Goal: Task Accomplishment & Management: Manage account settings

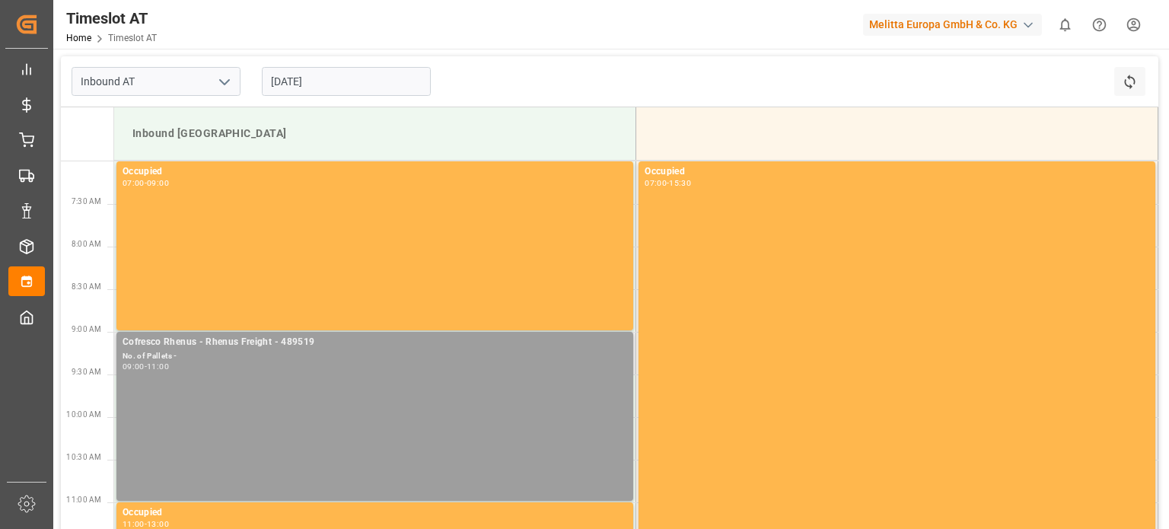
click at [195, 383] on div "Cofresco Rhenus - Rhenus Freight - 489519 No. of Pallets - 09:00 - 11:00" at bounding box center [374, 416] width 504 height 163
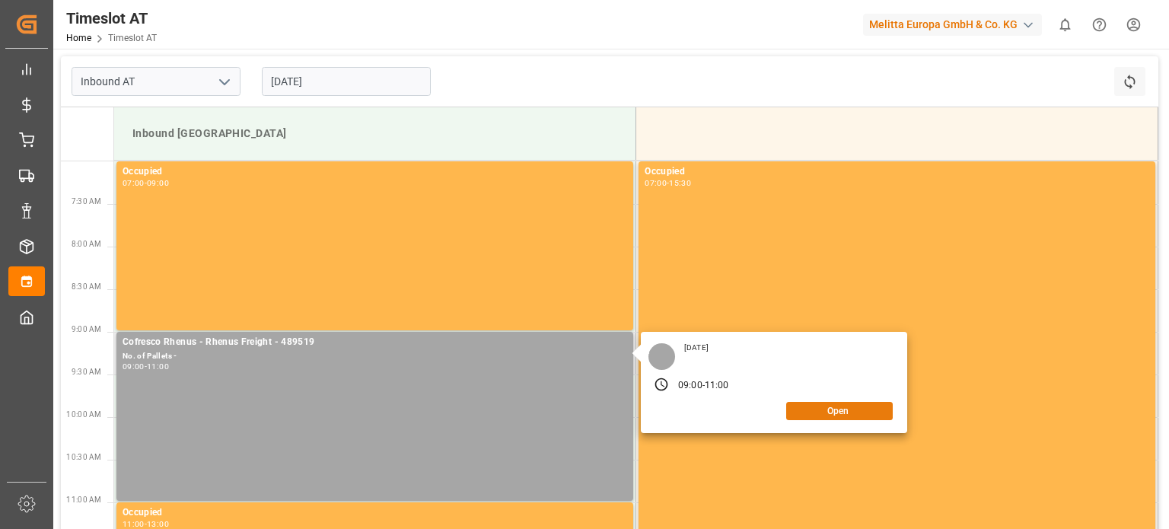
click at [840, 406] on button "Open" at bounding box center [839, 411] width 107 height 18
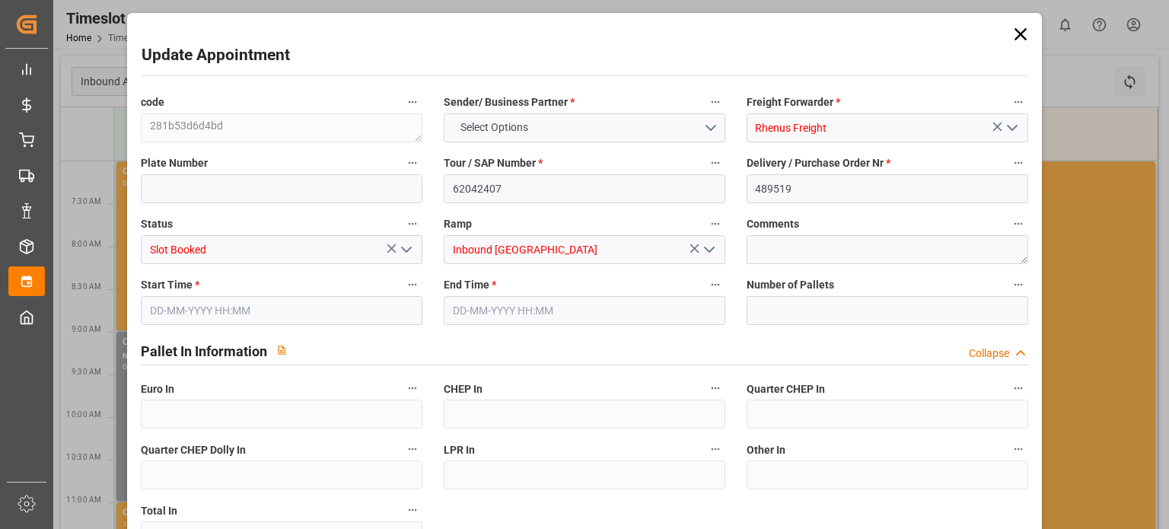
type input "0"
type input "[DATE] 09:00"
type input "[DATE] 11:00"
type input "[DATE] 07:40"
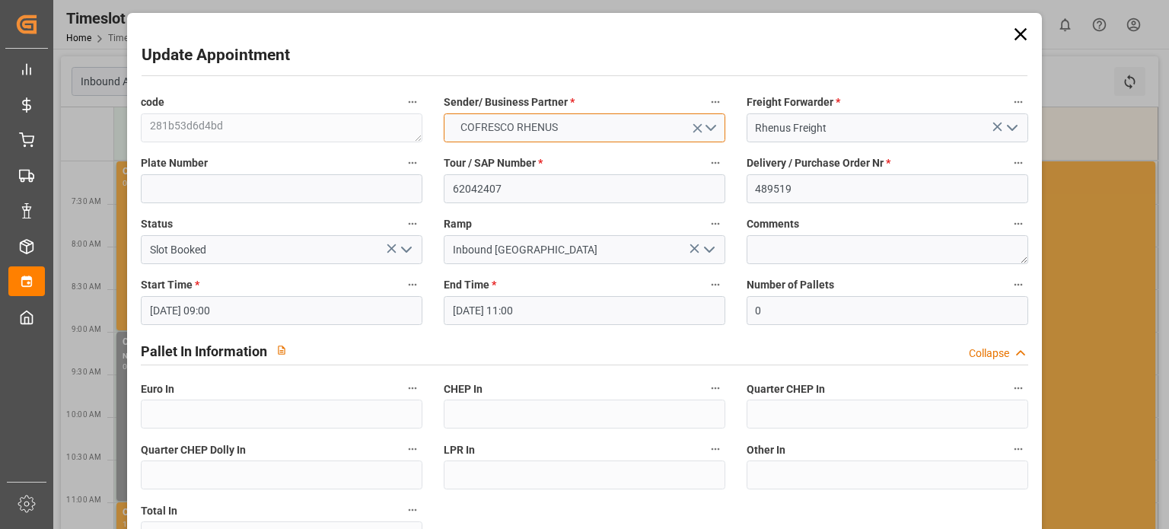
click at [554, 129] on span "COFRESCO RHENUS" at bounding box center [509, 127] width 113 height 16
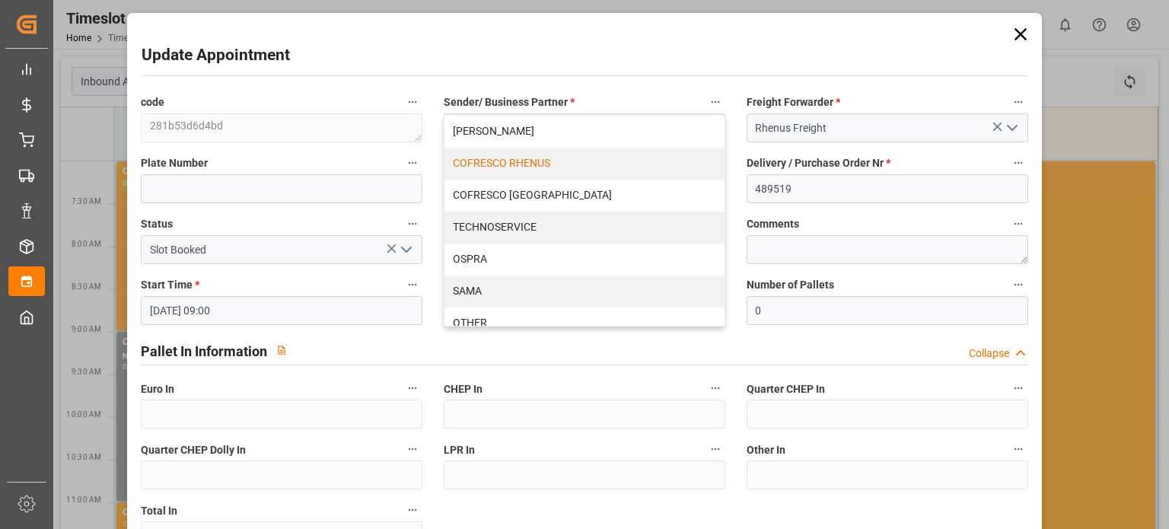
click at [573, 81] on div "Update Appointment code 281b53d6d4bd Sender/ Business Partner * COFRESCO RHENUS…" at bounding box center [584, 432] width 907 height 831
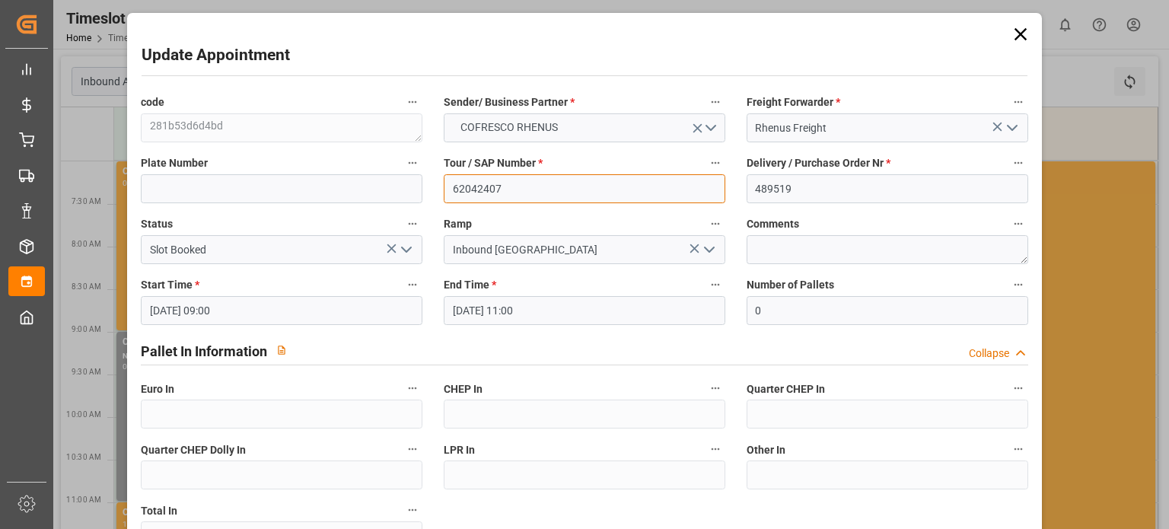
click at [530, 194] on input "62042407" at bounding box center [585, 188] width 282 height 29
paste input "86"
type input "62042486"
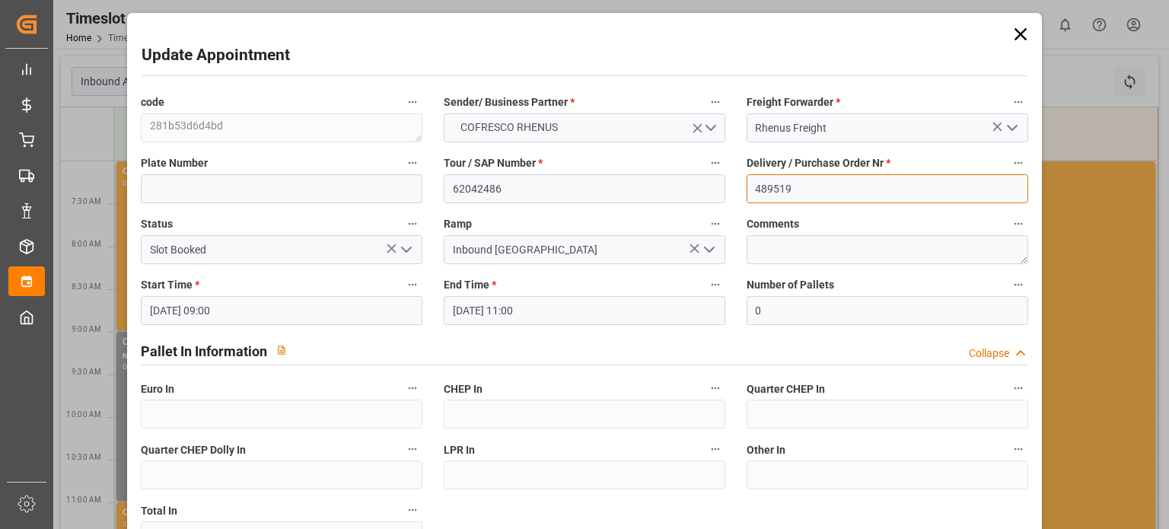
click at [816, 182] on input "489519" at bounding box center [887, 188] width 282 height 29
click at [815, 182] on input "489519" at bounding box center [887, 188] width 282 height 29
paste input "693"
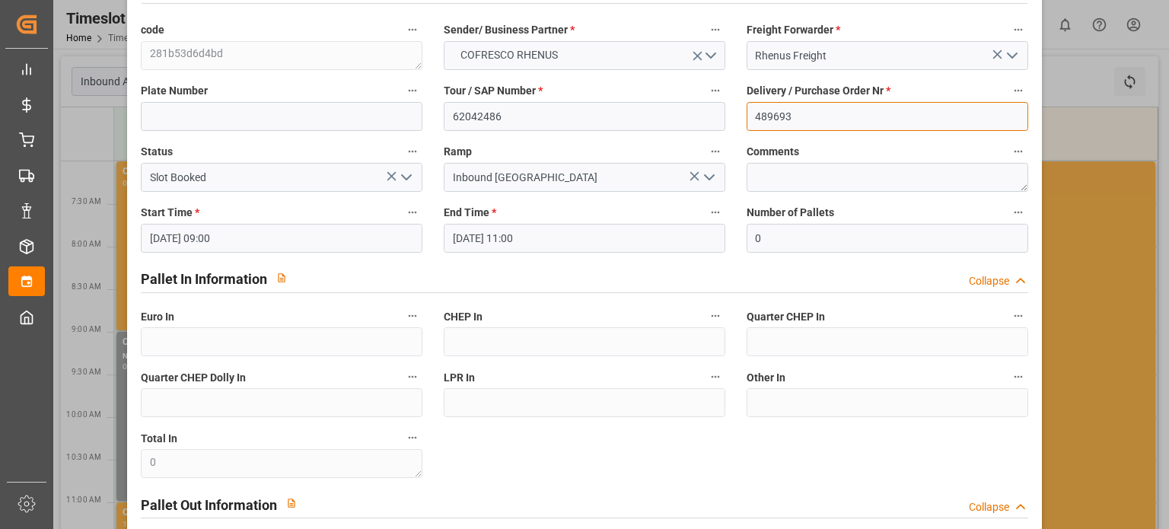
scroll to position [152, 0]
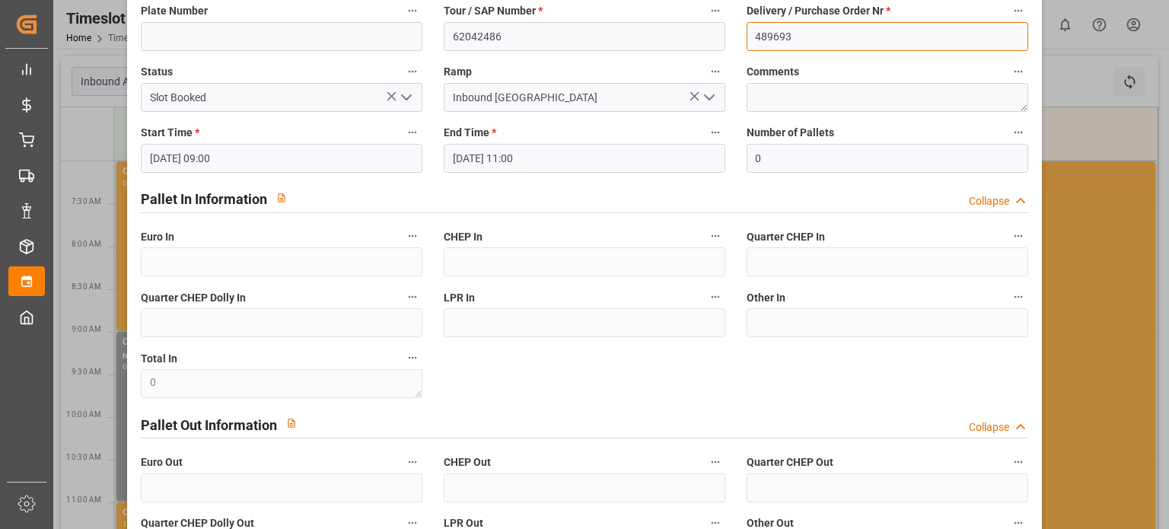
type input "489693"
click at [282, 173] on div "Start Time * [DATE] 09:00" at bounding box center [281, 147] width 303 height 61
click at [258, 161] on input "[DATE] 09:00" at bounding box center [282, 158] width 282 height 29
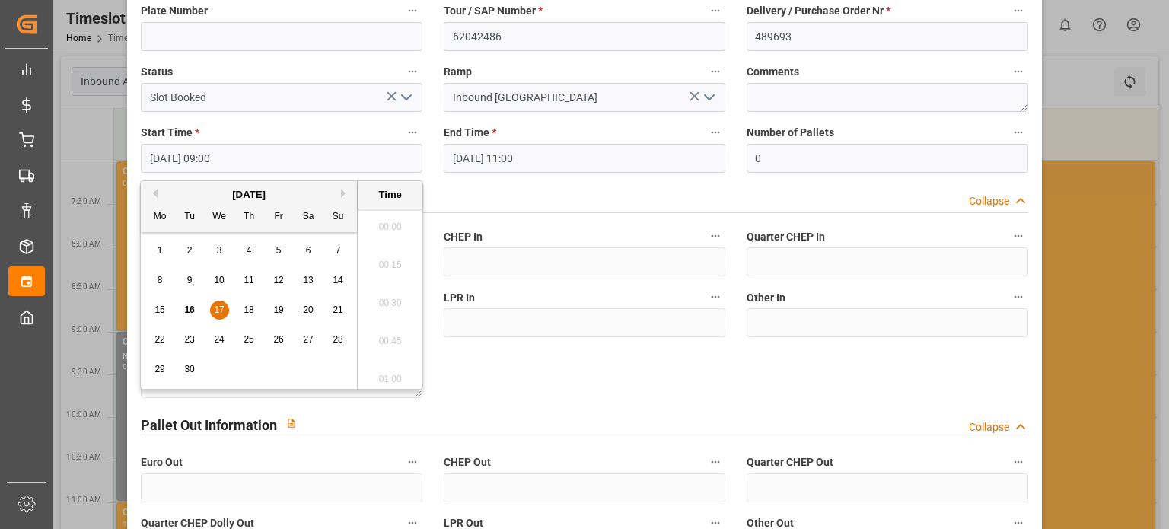
scroll to position [1298, 0]
click at [179, 336] on div "22 23 24 25 26 27 28" at bounding box center [249, 340] width 208 height 30
click at [184, 337] on span "23" at bounding box center [189, 339] width 10 height 11
type input "[DATE] 09:00"
click at [387, 300] on li "09:00" at bounding box center [390, 299] width 65 height 38
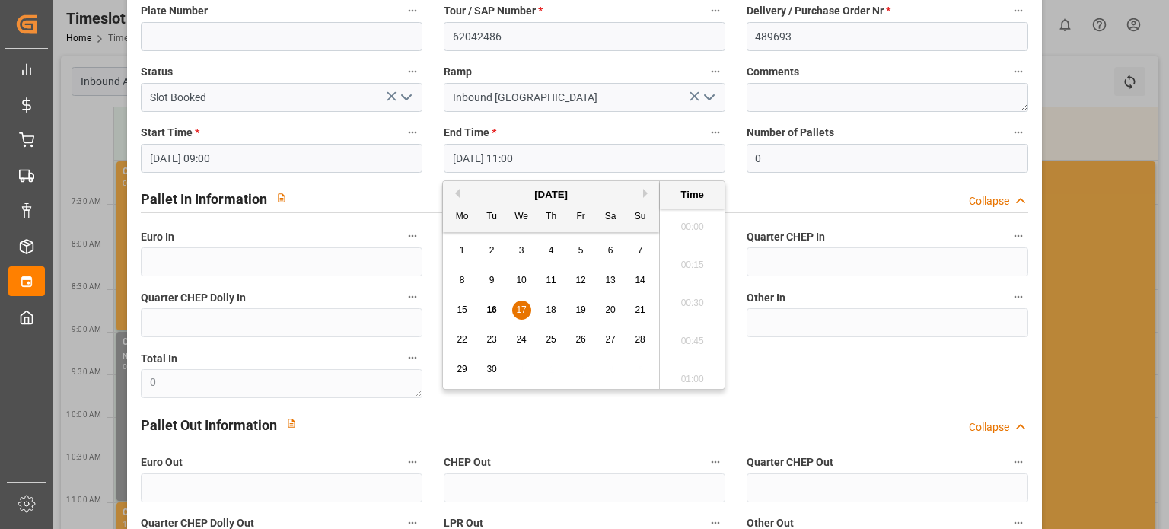
click at [496, 158] on input "[DATE] 11:00" at bounding box center [585, 158] width 282 height 29
click at [496, 337] on div "23" at bounding box center [491, 340] width 19 height 18
type input "[DATE] 11:00"
click at [694, 303] on li "11:00" at bounding box center [692, 299] width 65 height 38
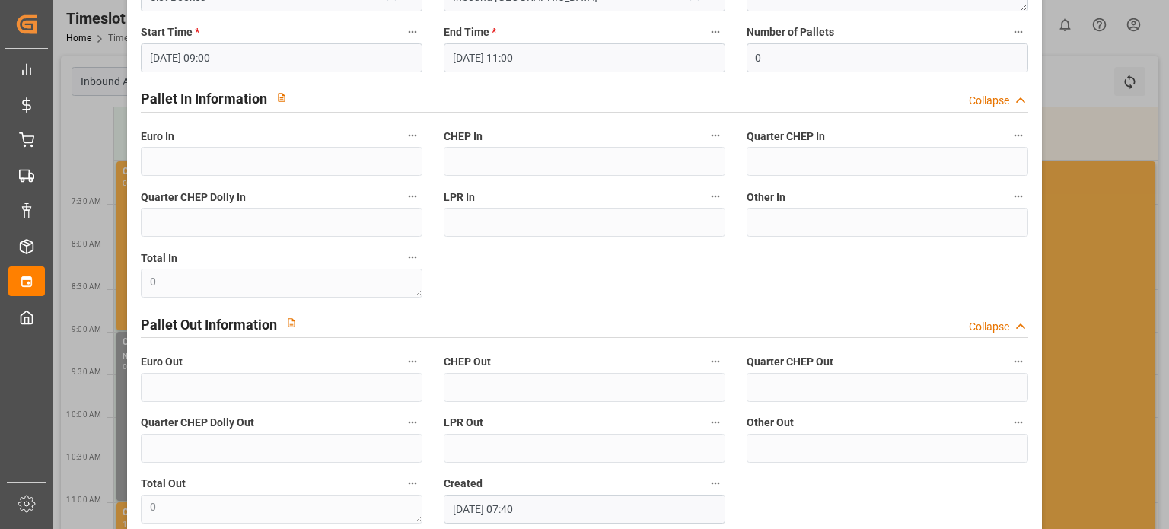
scroll to position [335, 0]
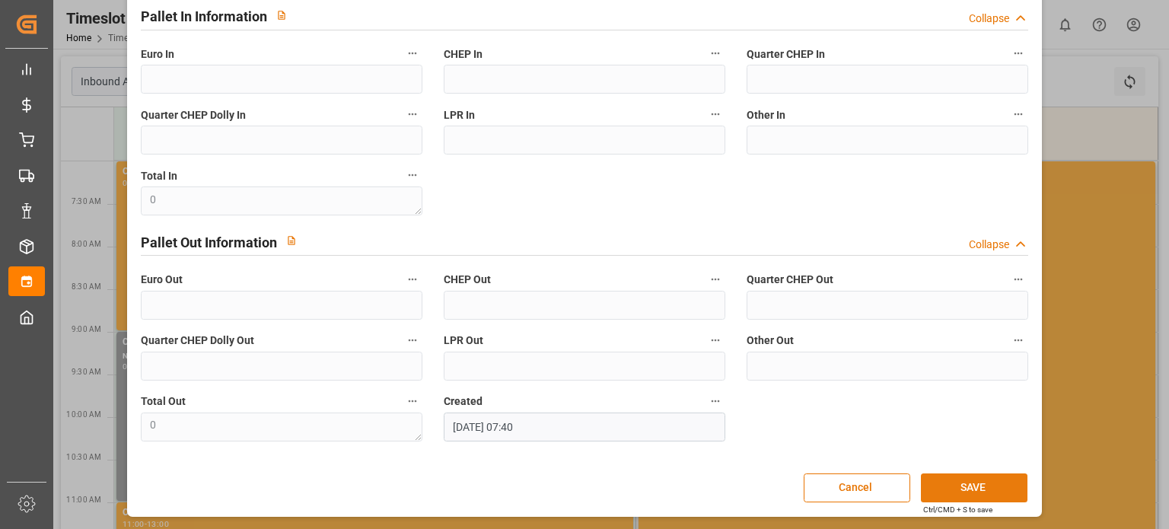
click at [968, 494] on button "SAVE" at bounding box center [974, 487] width 107 height 29
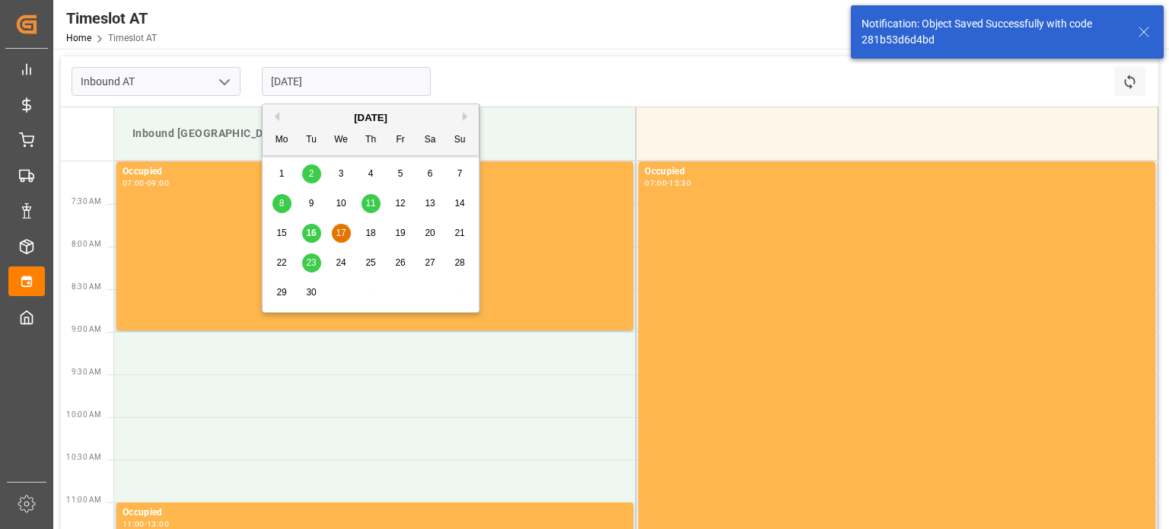
click at [327, 85] on input "[DATE]" at bounding box center [346, 81] width 169 height 29
click at [313, 261] on span "23" at bounding box center [311, 262] width 10 height 11
type input "[DATE]"
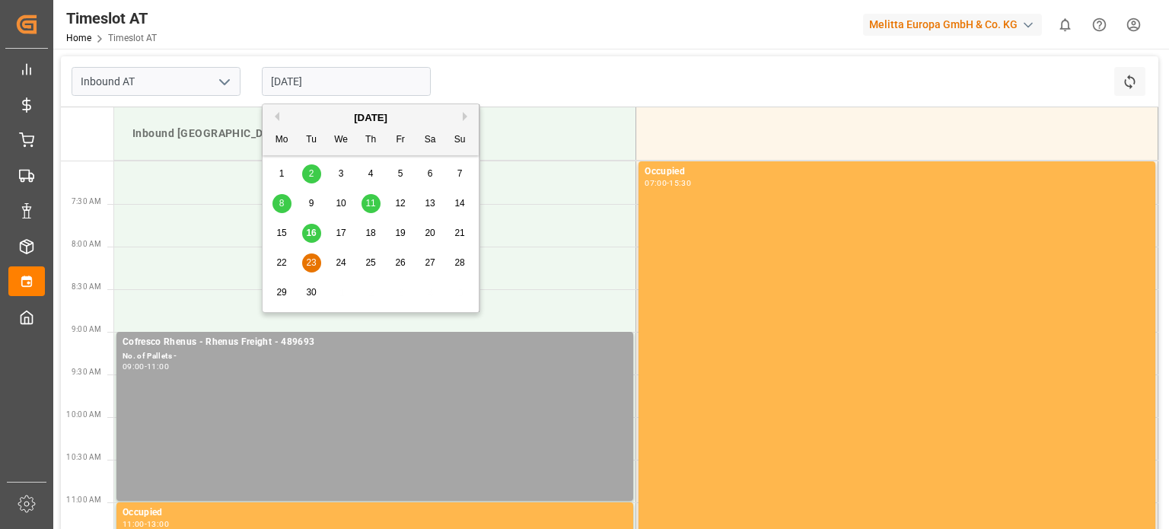
click at [318, 94] on input "[DATE]" at bounding box center [346, 81] width 169 height 29
click at [318, 92] on input "[DATE]" at bounding box center [346, 81] width 169 height 29
